Goal: Task Accomplishment & Management: Manage account settings

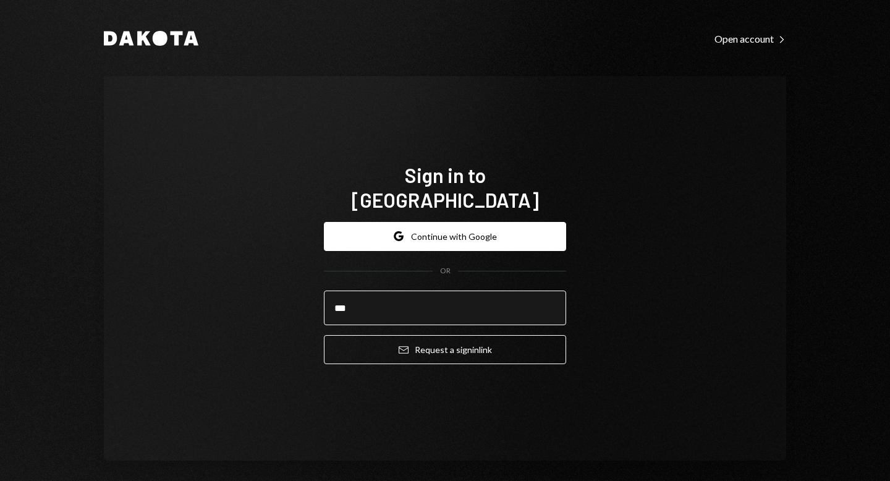
type input "**********"
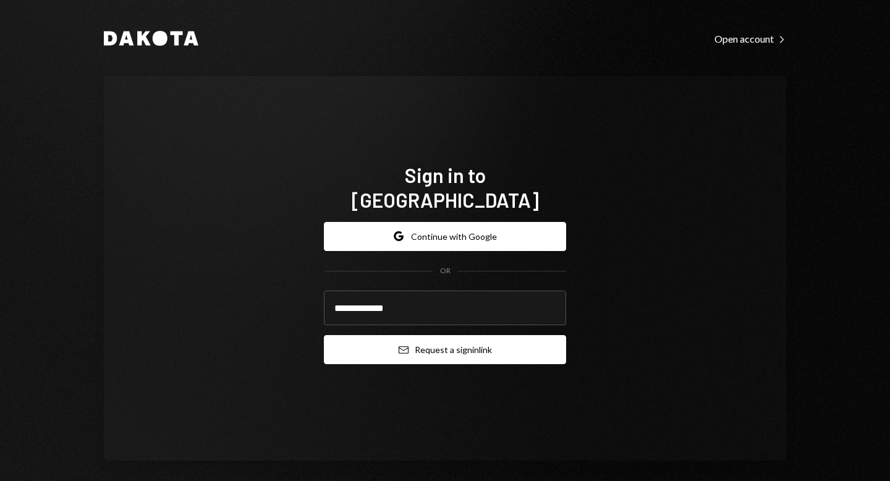
click at [410, 335] on button "Email Request a sign in link" at bounding box center [445, 349] width 242 height 29
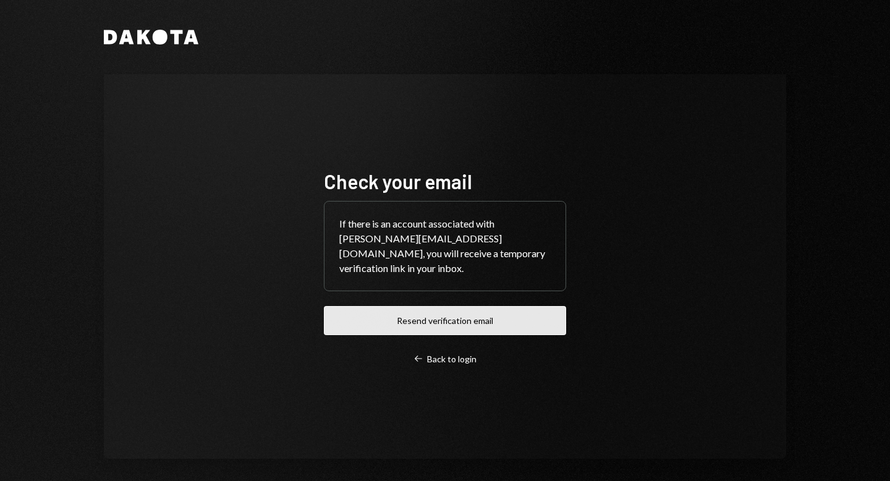
click at [397, 315] on button "Resend verification email" at bounding box center [445, 320] width 242 height 29
